Goal: Task Accomplishment & Management: Use online tool/utility

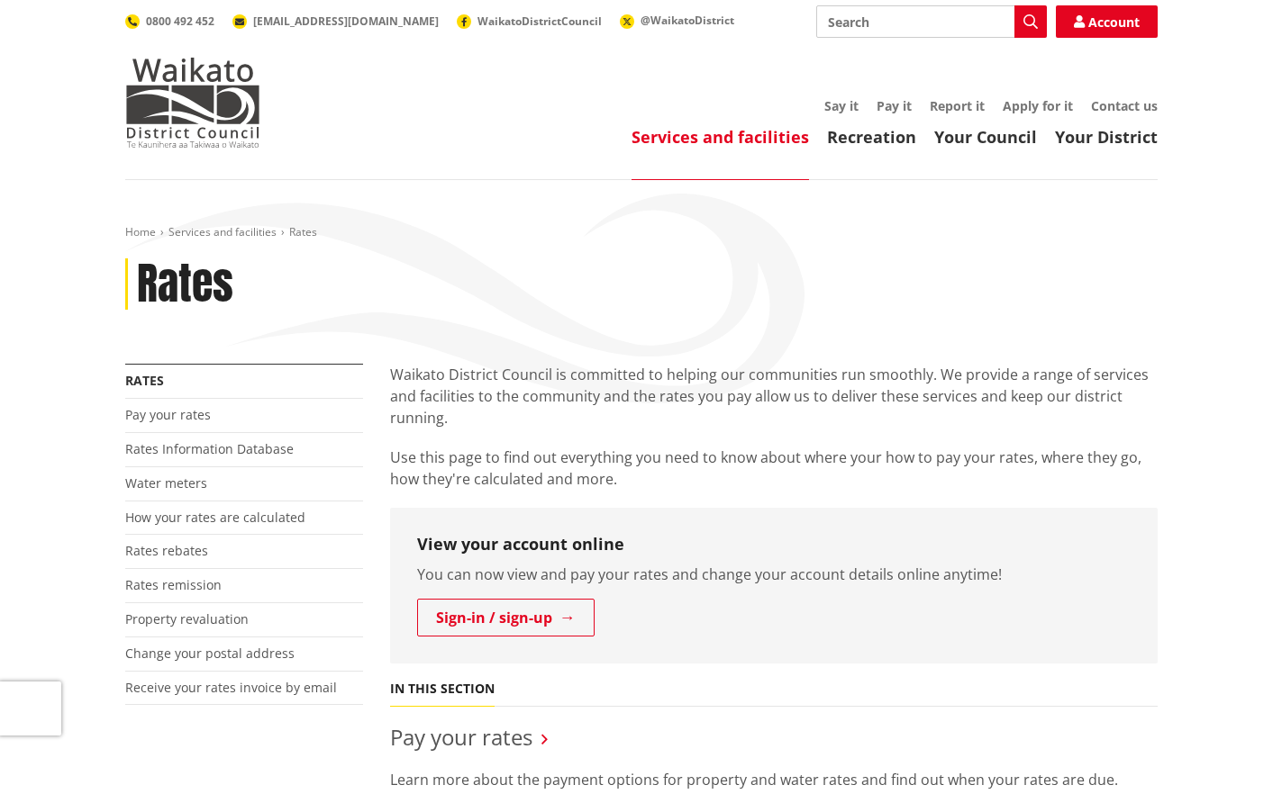
scroll to position [90, 0]
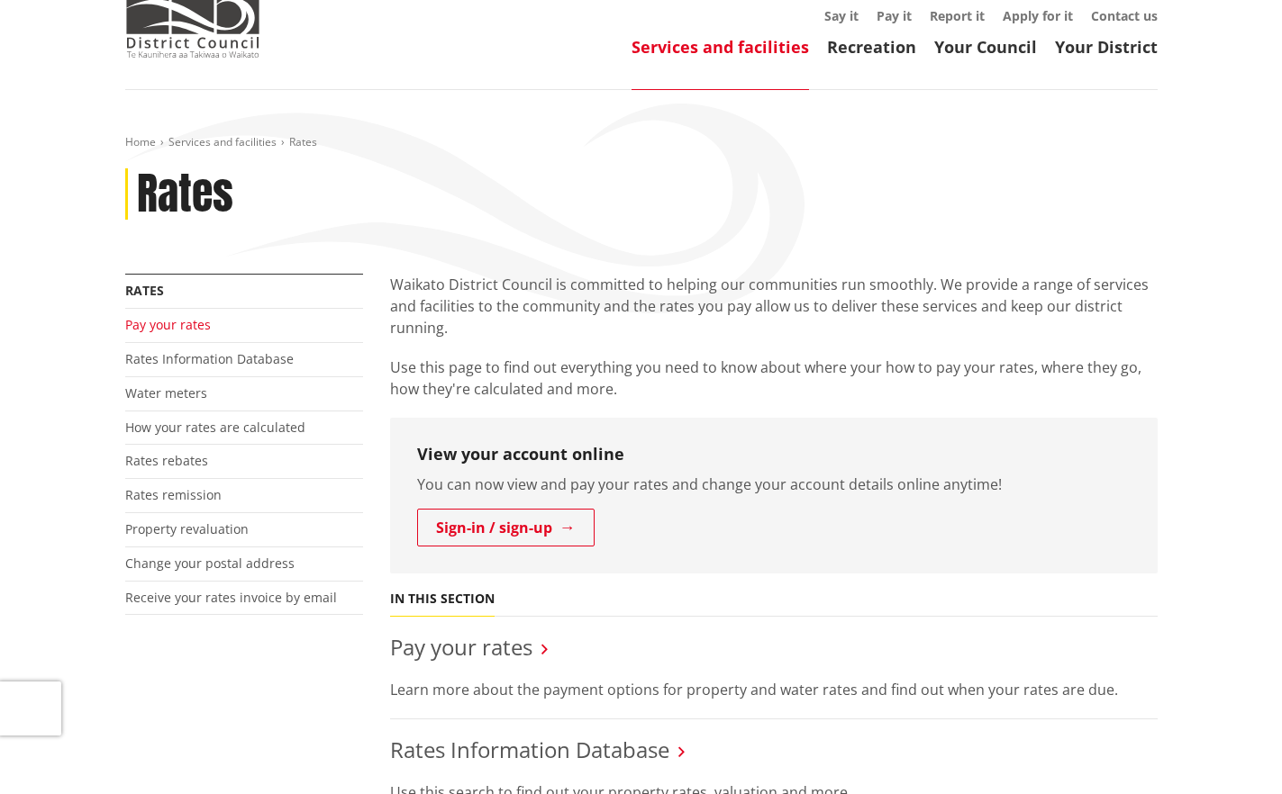
click at [183, 325] on link "Pay your rates" at bounding box center [168, 324] width 86 height 17
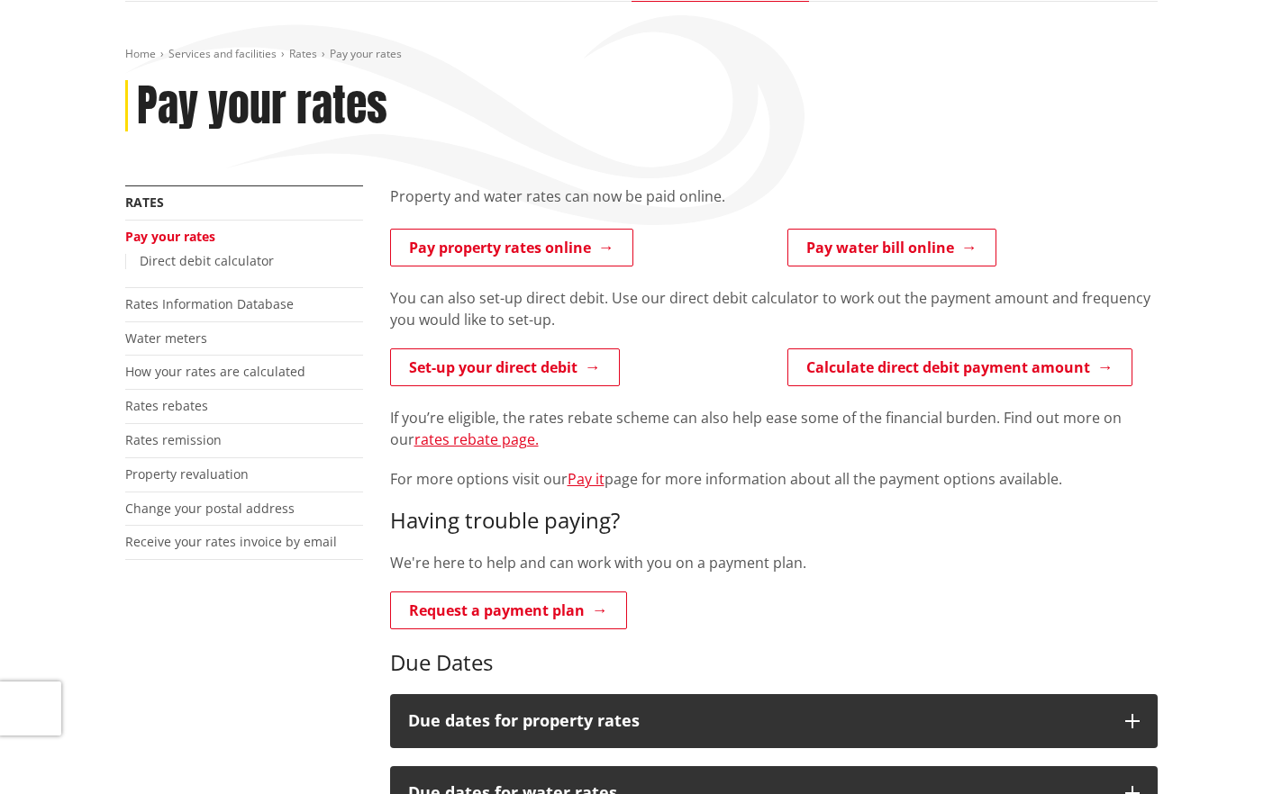
scroll to position [180, 0]
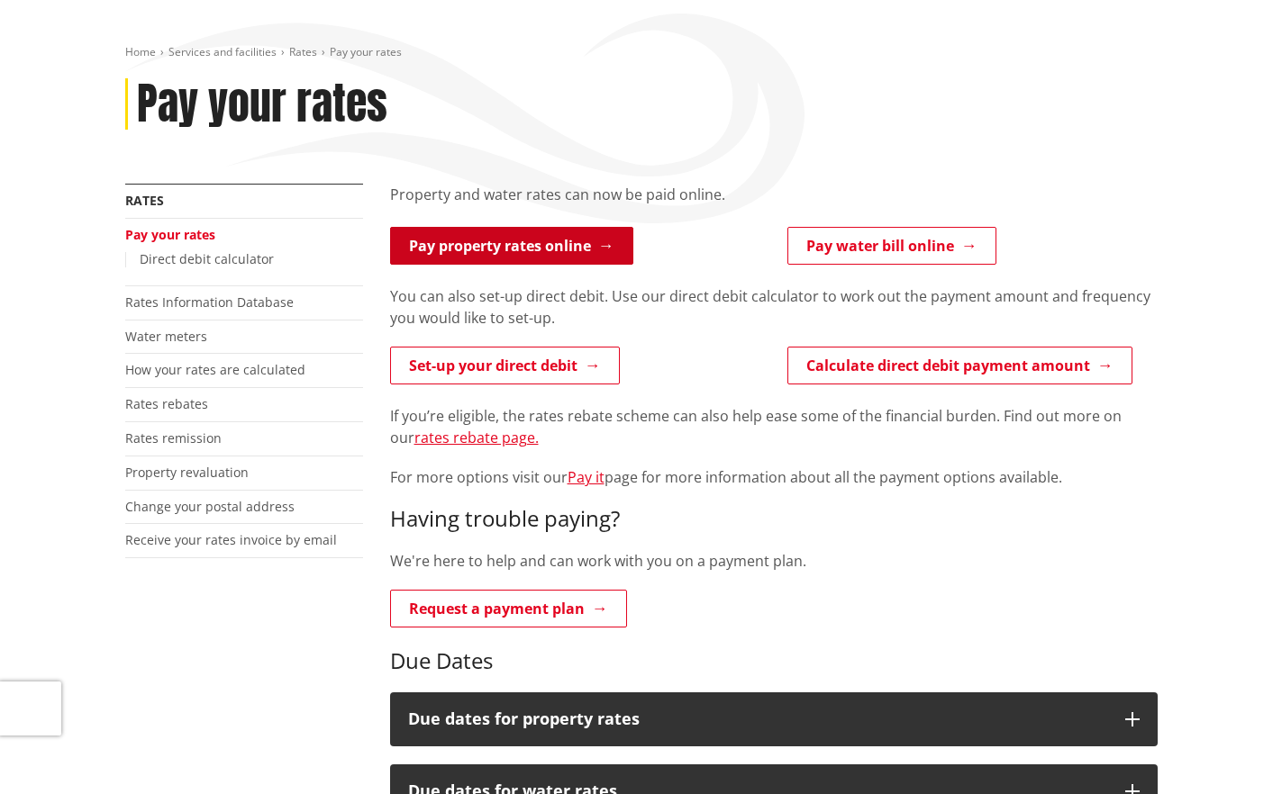
click at [545, 250] on link "Pay property rates online" at bounding box center [511, 246] width 243 height 38
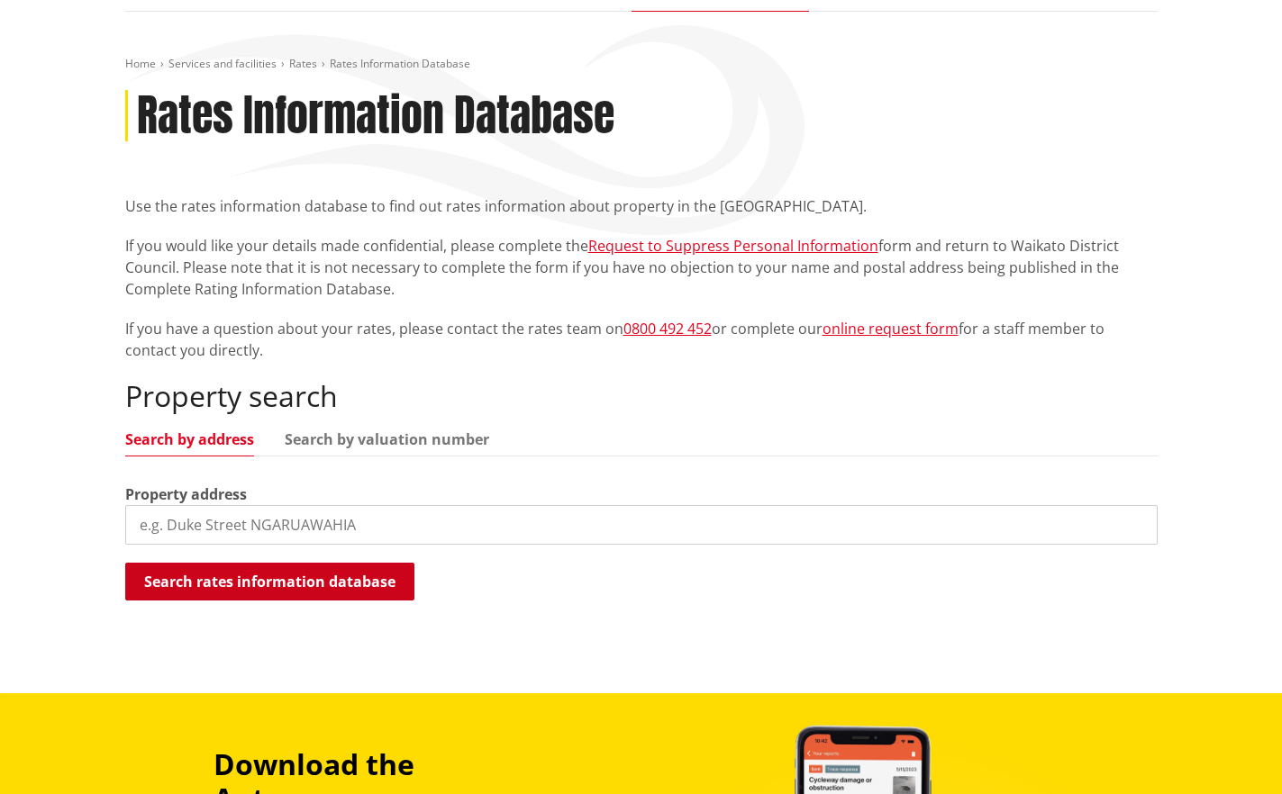
scroll to position [180, 0]
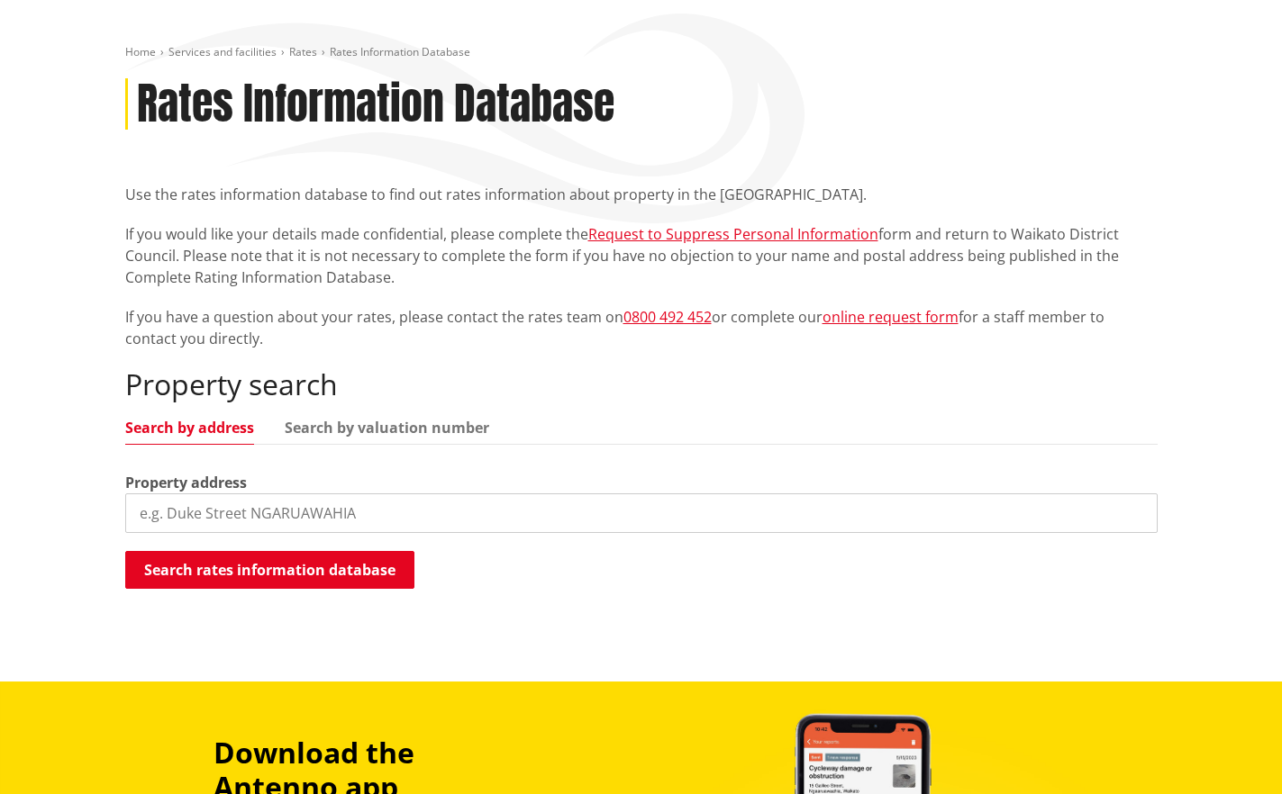
click at [341, 508] on input "search" at bounding box center [641, 514] width 1032 height 40
paste input "[STREET_ADDRESS]"
drag, startPoint x: 268, startPoint y: 514, endPoint x: 584, endPoint y: 517, distance: 316.2
click at [577, 518] on input "[STREET_ADDRESS]" at bounding box center [641, 514] width 1032 height 40
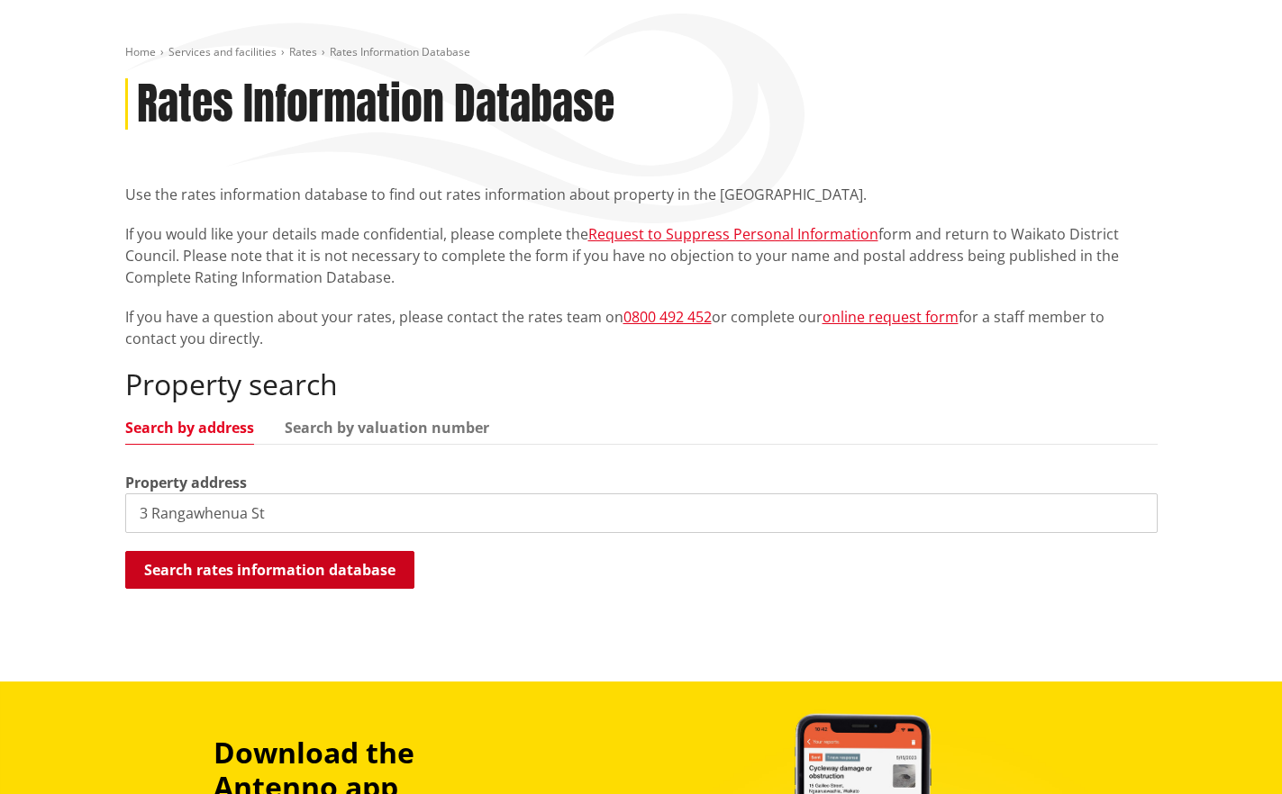
type input "3 Rangawhenua St"
click at [250, 570] on button "Search rates information database" at bounding box center [269, 570] width 289 height 38
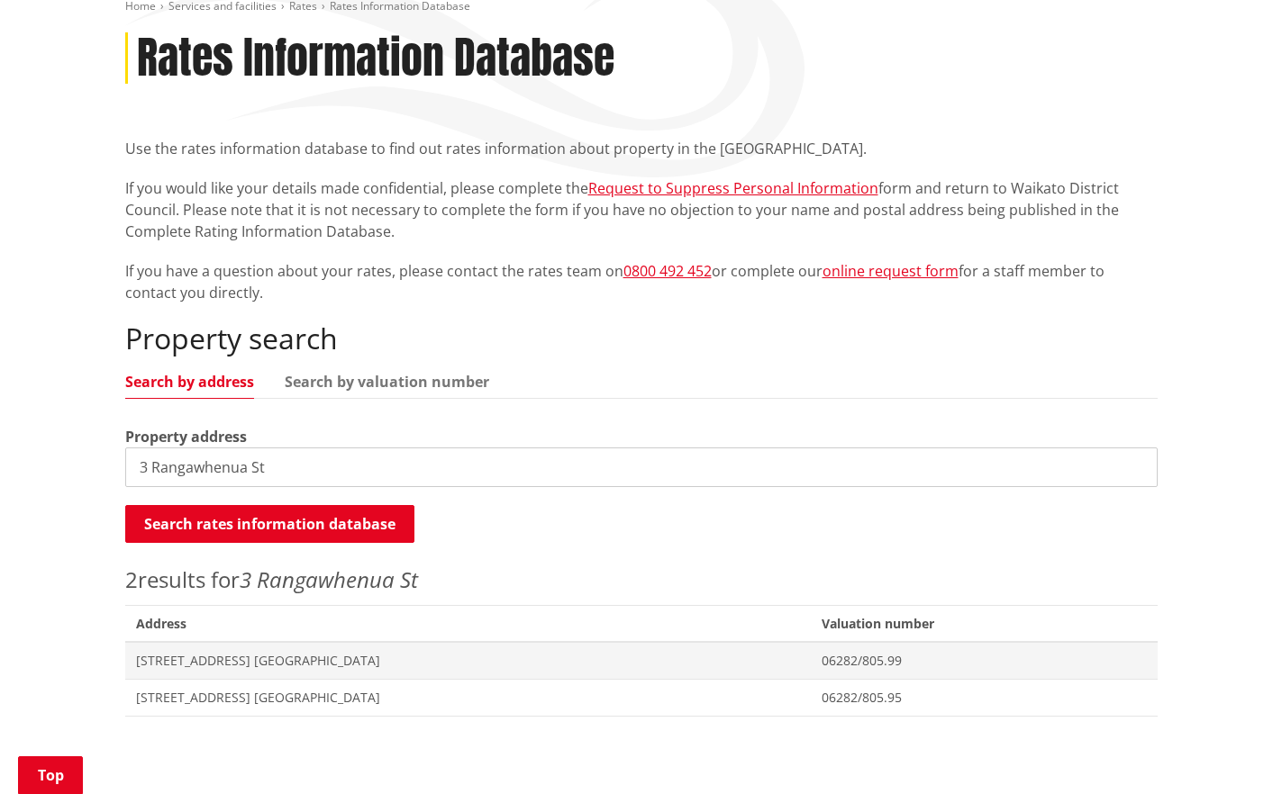
scroll to position [270, 0]
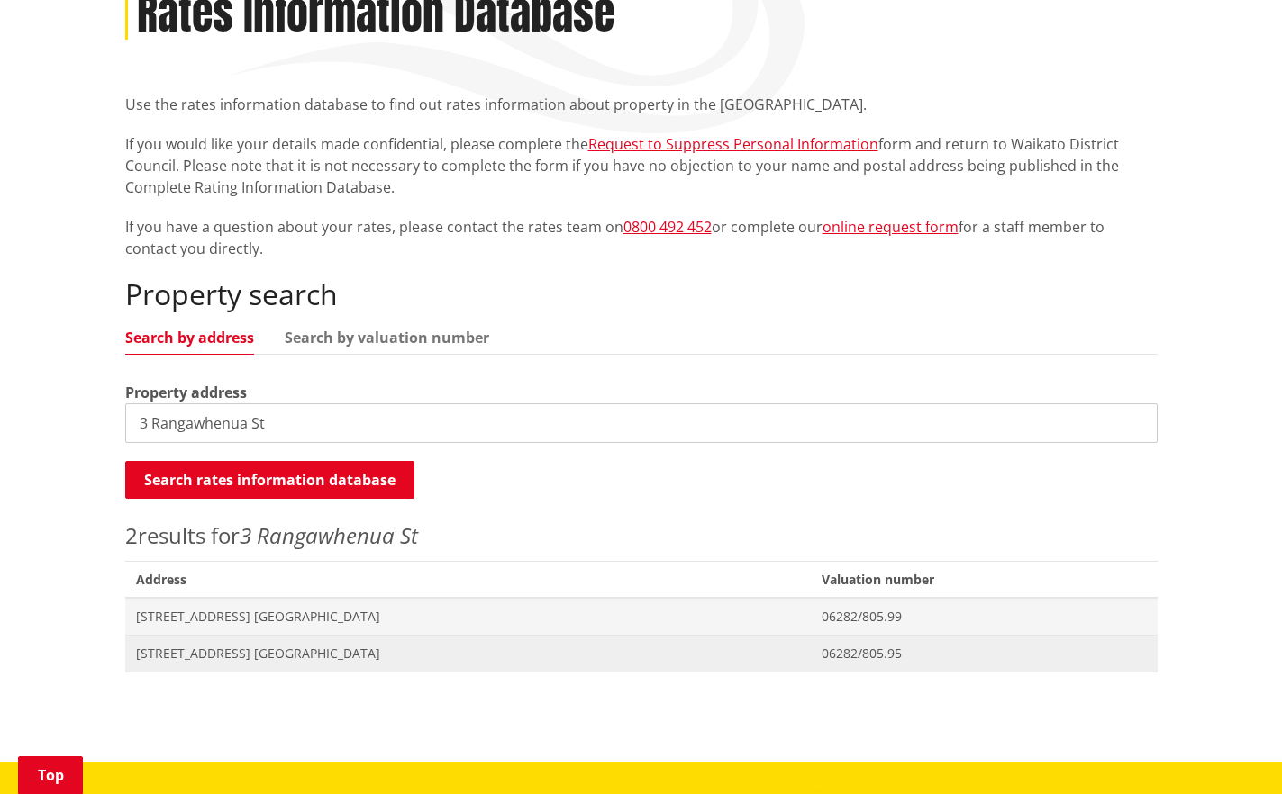
click at [228, 649] on span "[STREET_ADDRESS] [GEOGRAPHIC_DATA]" at bounding box center [468, 654] width 664 height 18
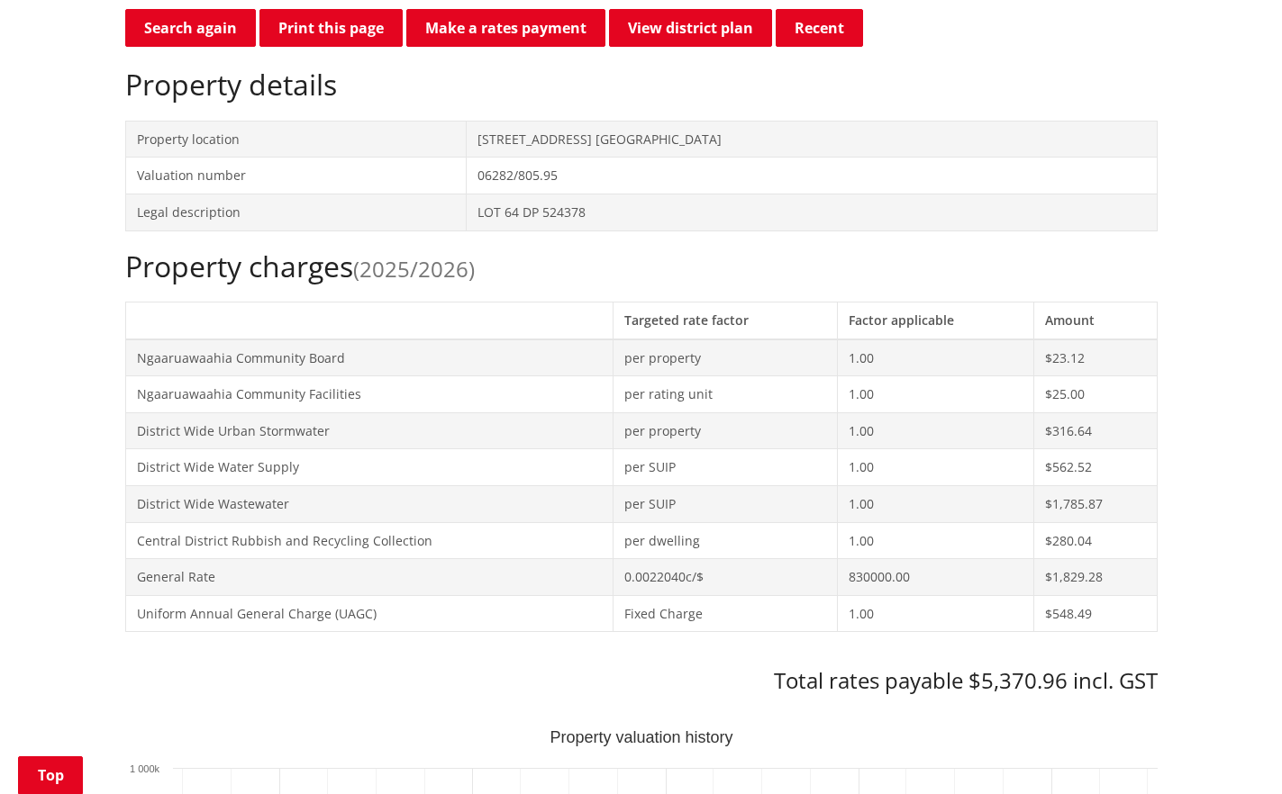
scroll to position [540, 0]
